Goal: Obtain resource: Download file/media

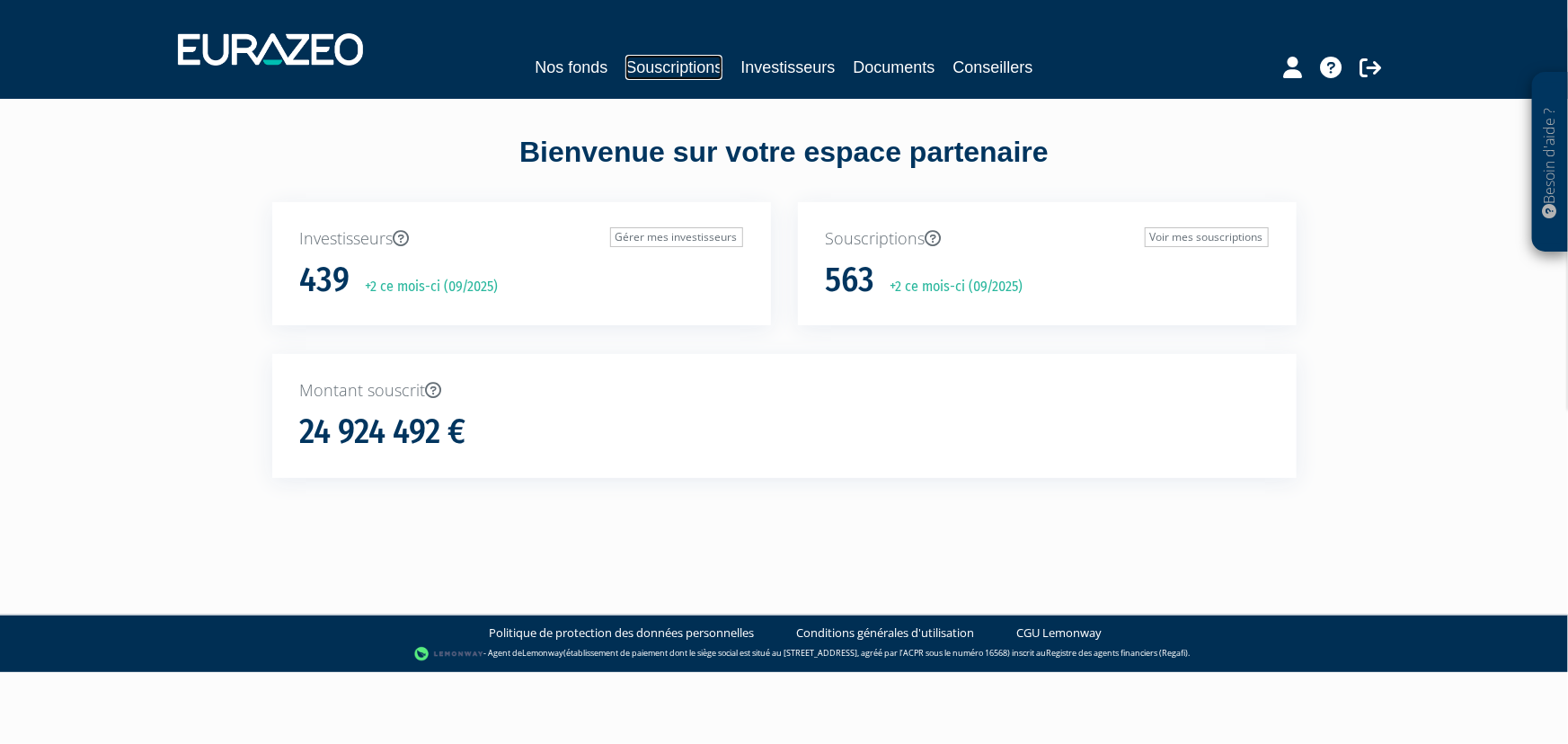
click at [678, 63] on link "Souscriptions" at bounding box center [674, 67] width 97 height 26
click at [693, 68] on link "Souscriptions" at bounding box center [674, 67] width 97 height 26
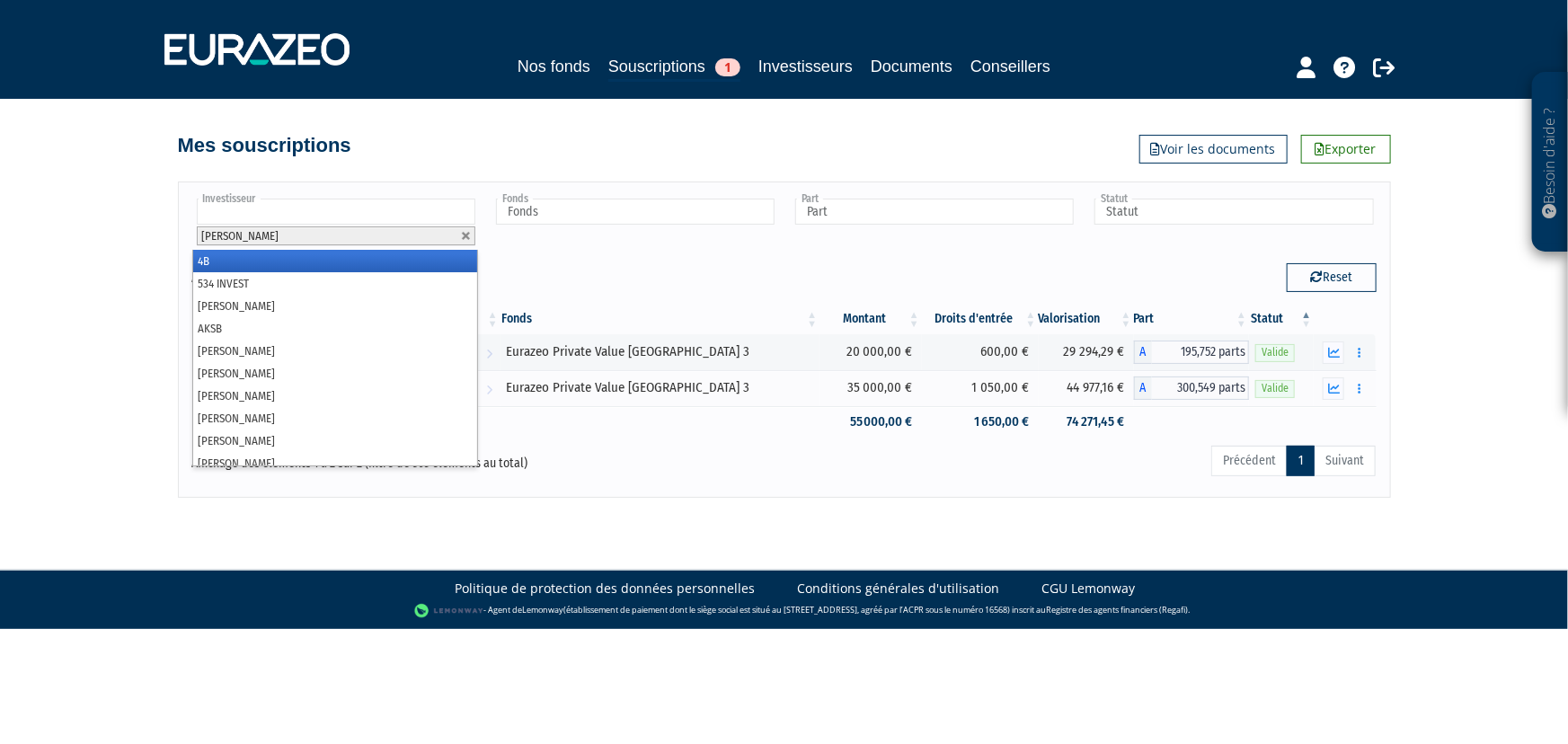
click at [366, 214] on input "text" at bounding box center [336, 212] width 279 height 26
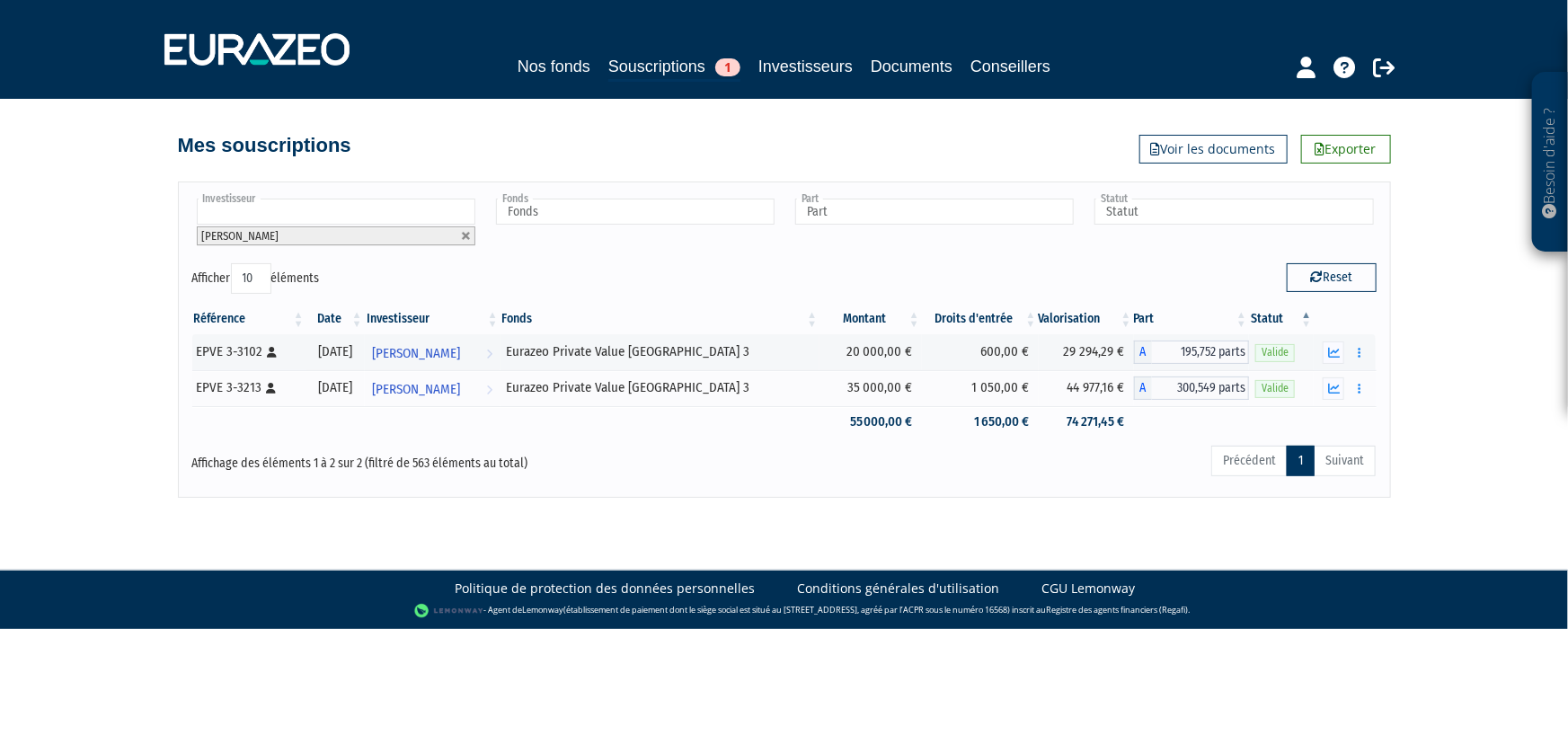
click at [387, 213] on input "text" at bounding box center [336, 212] width 279 height 26
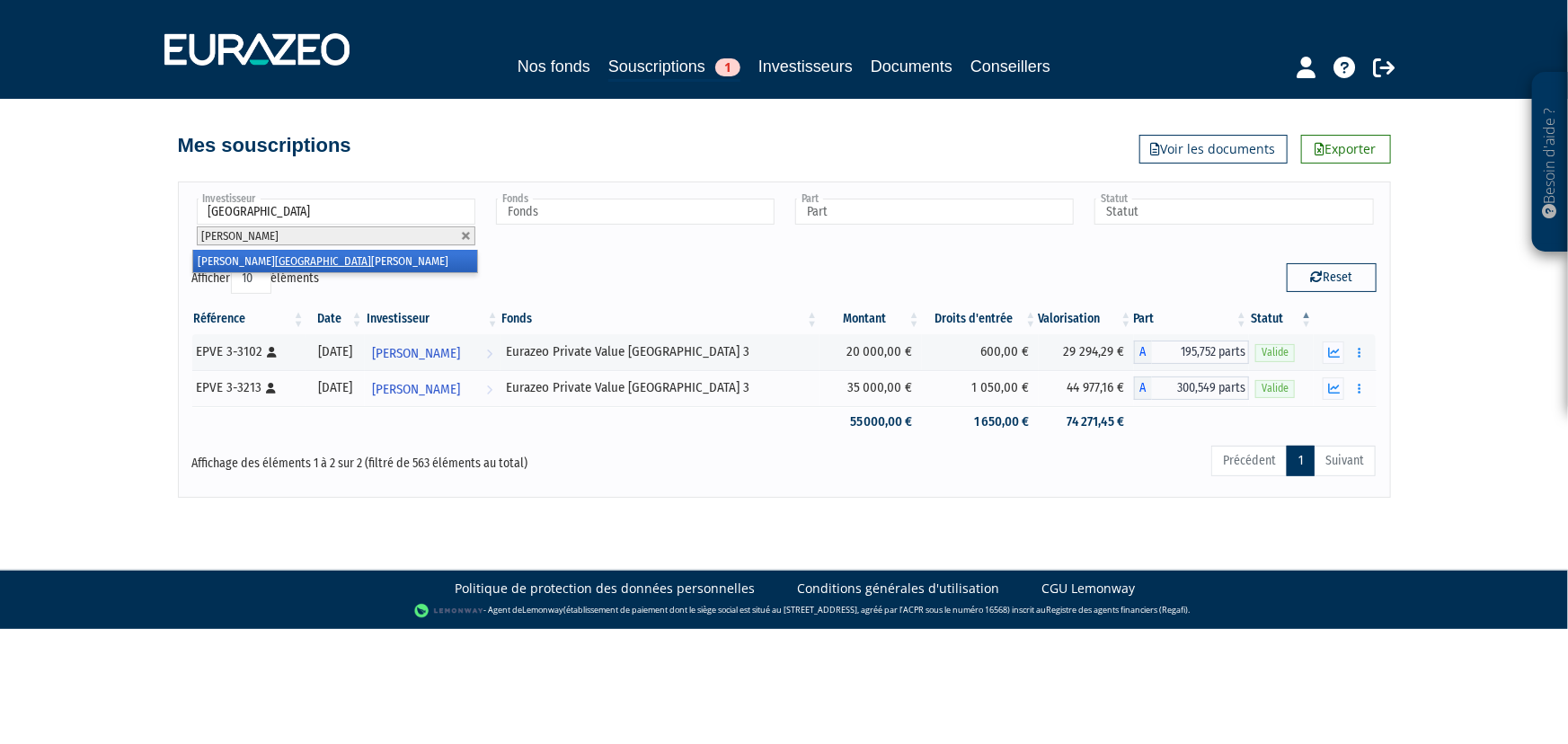
type input "[GEOGRAPHIC_DATA]"
click at [368, 254] on li "[PERSON_NAME]" at bounding box center [335, 261] width 284 height 23
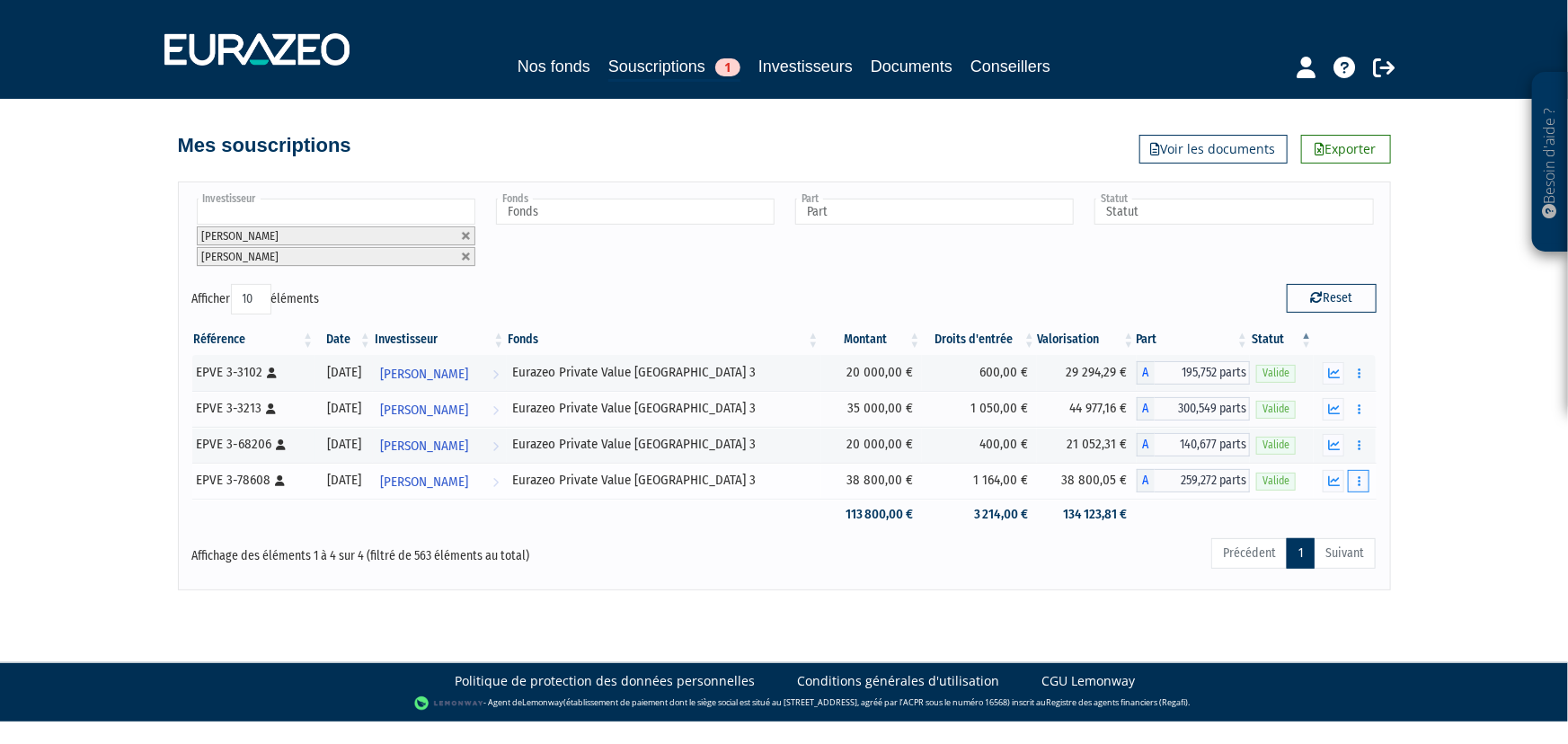
click at [1353, 477] on button "button" at bounding box center [1358, 480] width 22 height 23
click at [1343, 506] on link "Documents" at bounding box center [1319, 513] width 90 height 30
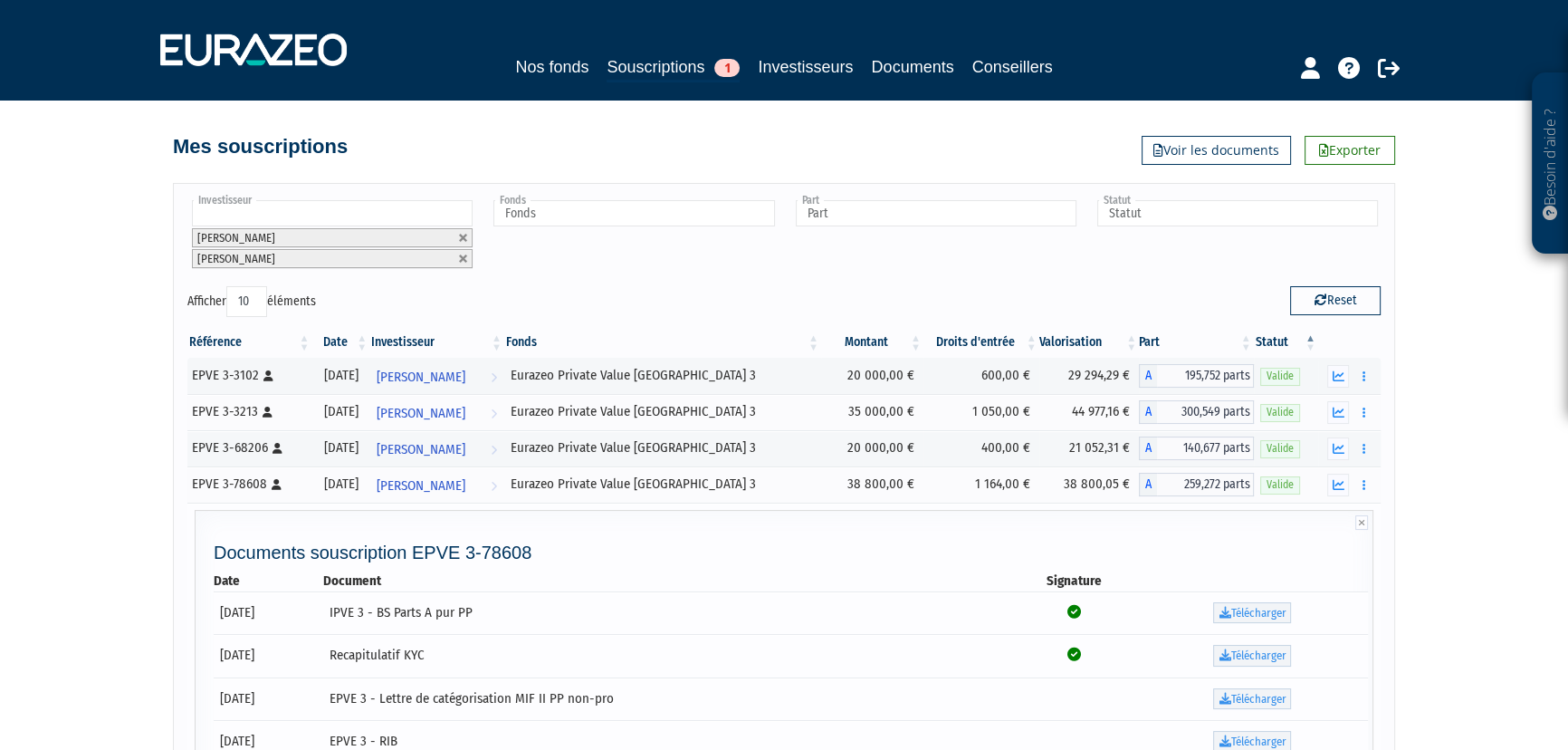
scroll to position [246, 0]
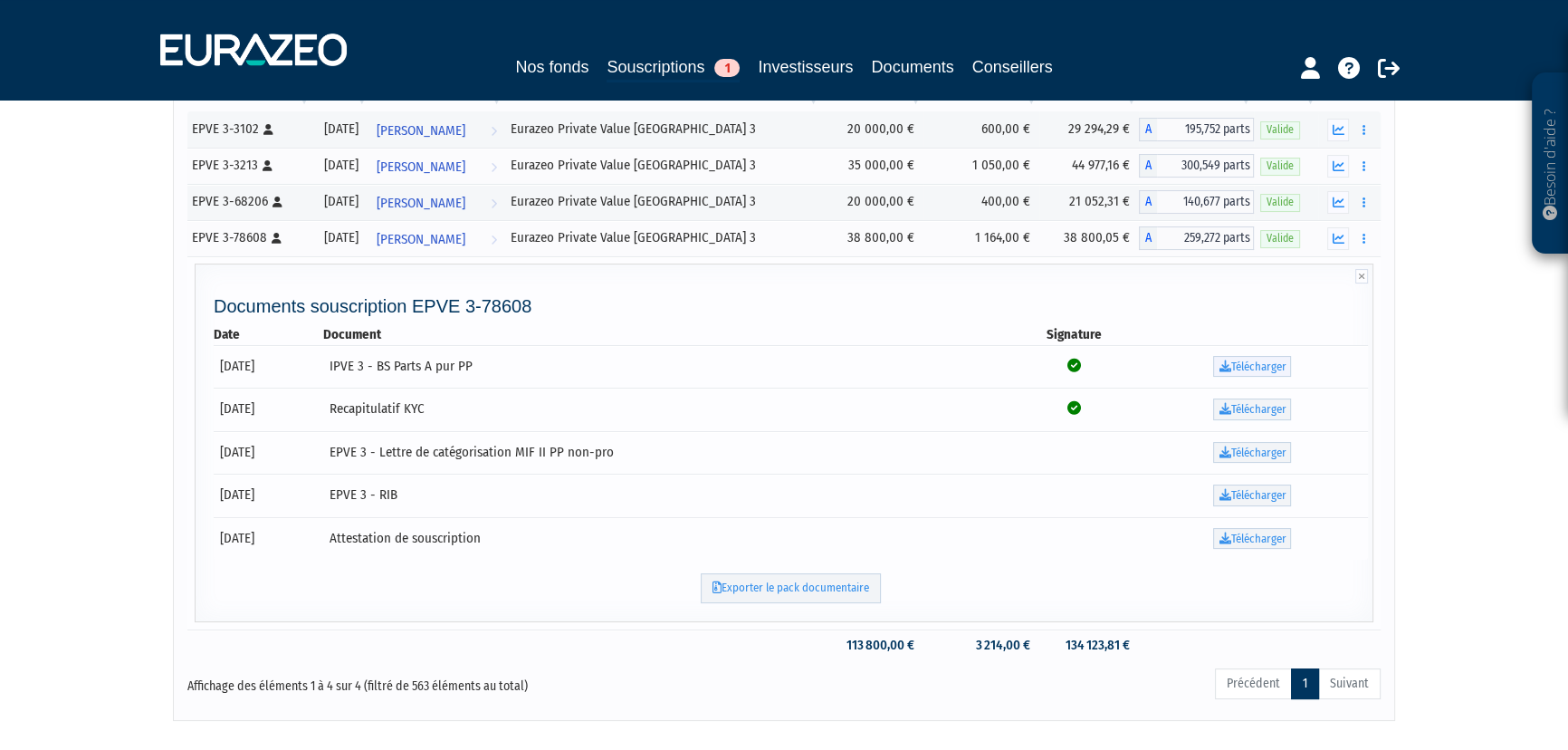
click at [1245, 362] on link "Télécharger" at bounding box center [1252, 367] width 78 height 22
